Goal: Find specific page/section

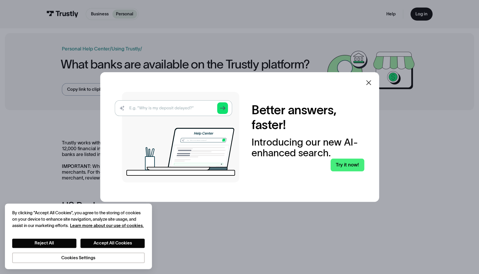
click at [369, 82] on icon at bounding box center [368, 82] width 5 height 5
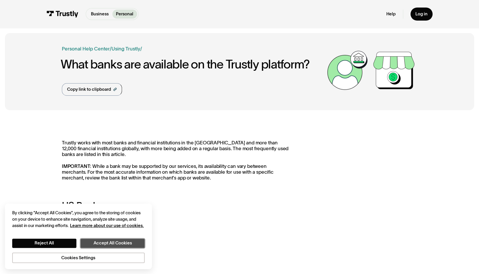
click at [105, 245] on button "Accept All Cookies" at bounding box center [112, 243] width 64 height 9
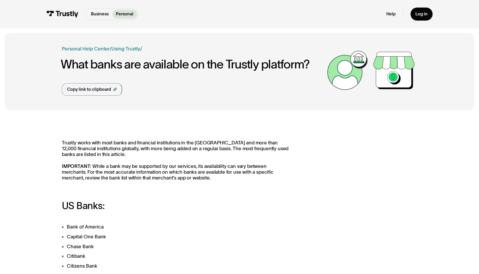
click at [357, 83] on img at bounding box center [347, 70] width 46 height 46
click at [71, 94] on link "Copy link to clipboard" at bounding box center [92, 89] width 60 height 12
click at [72, 91] on div "Copied!" at bounding box center [75, 89] width 16 height 6
click at [55, 12] on img at bounding box center [62, 14] width 32 height 7
